Goal: Navigation & Orientation: Find specific page/section

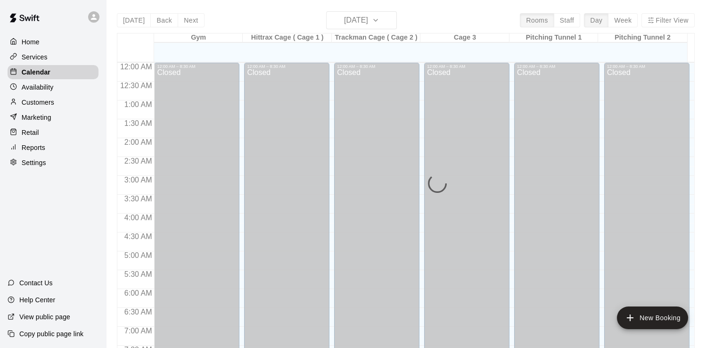
scroll to position [110, 0]
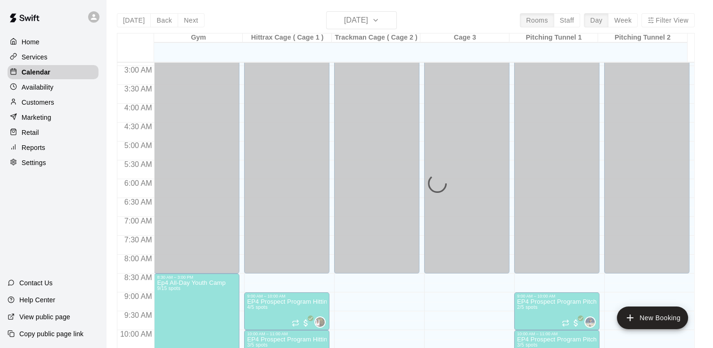
click at [63, 123] on div "Marketing" at bounding box center [53, 117] width 91 height 14
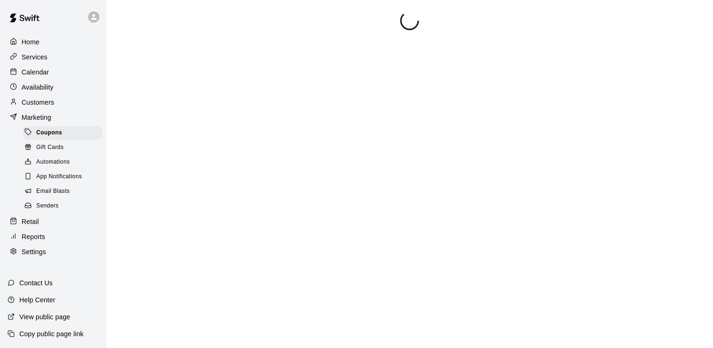
drag, startPoint x: 63, startPoint y: 123, endPoint x: 47, endPoint y: 105, distance: 24.4
click at [47, 105] on div "Home Services Calendar Availability Customers Marketing Coupons Gift Cards Auto…" at bounding box center [53, 147] width 106 height 226
click at [47, 105] on p "Customers" at bounding box center [38, 102] width 33 height 9
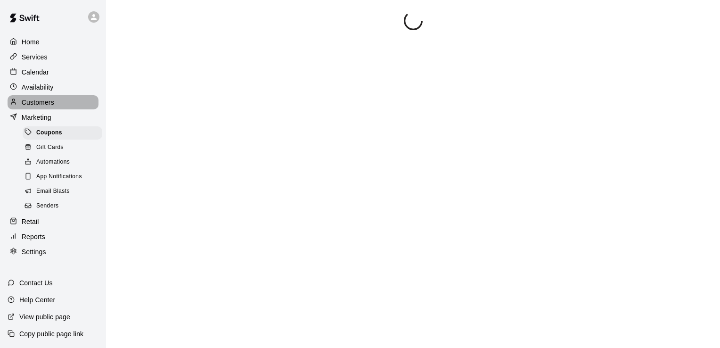
click at [47, 105] on p "Customers" at bounding box center [38, 102] width 33 height 9
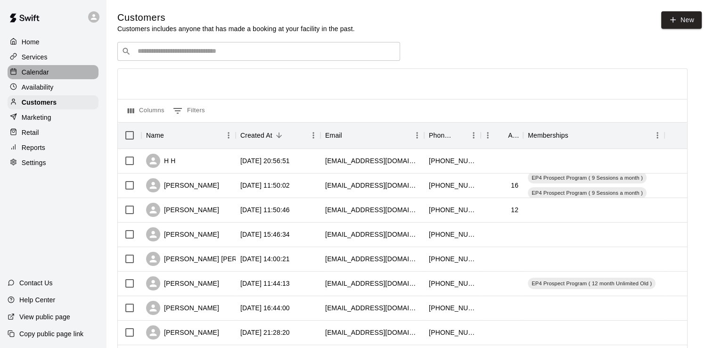
click at [36, 72] on p "Calendar" at bounding box center [35, 71] width 27 height 9
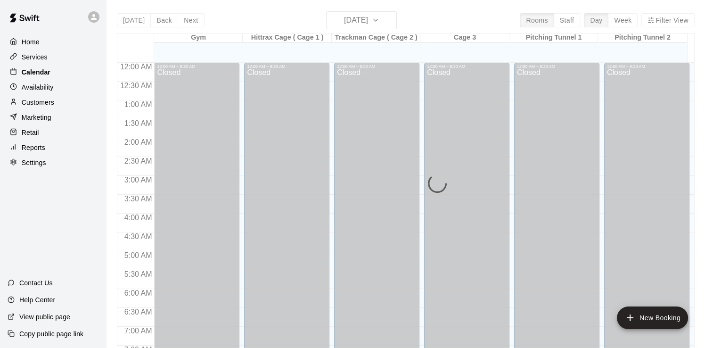
scroll to position [577, 0]
